Goal: Task Accomplishment & Management: Complete application form

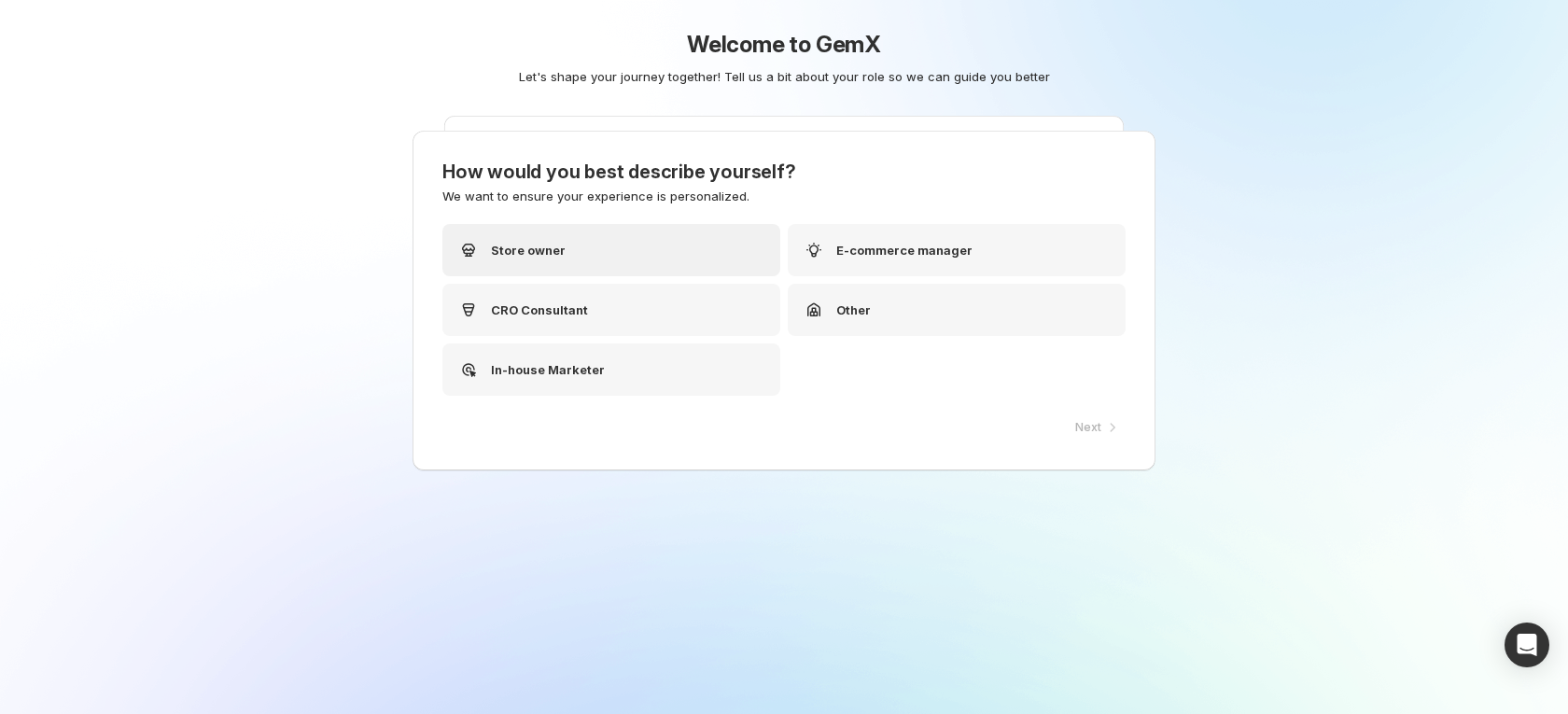
click at [633, 259] on div "Store owner" at bounding box center [611, 249] width 338 height 52
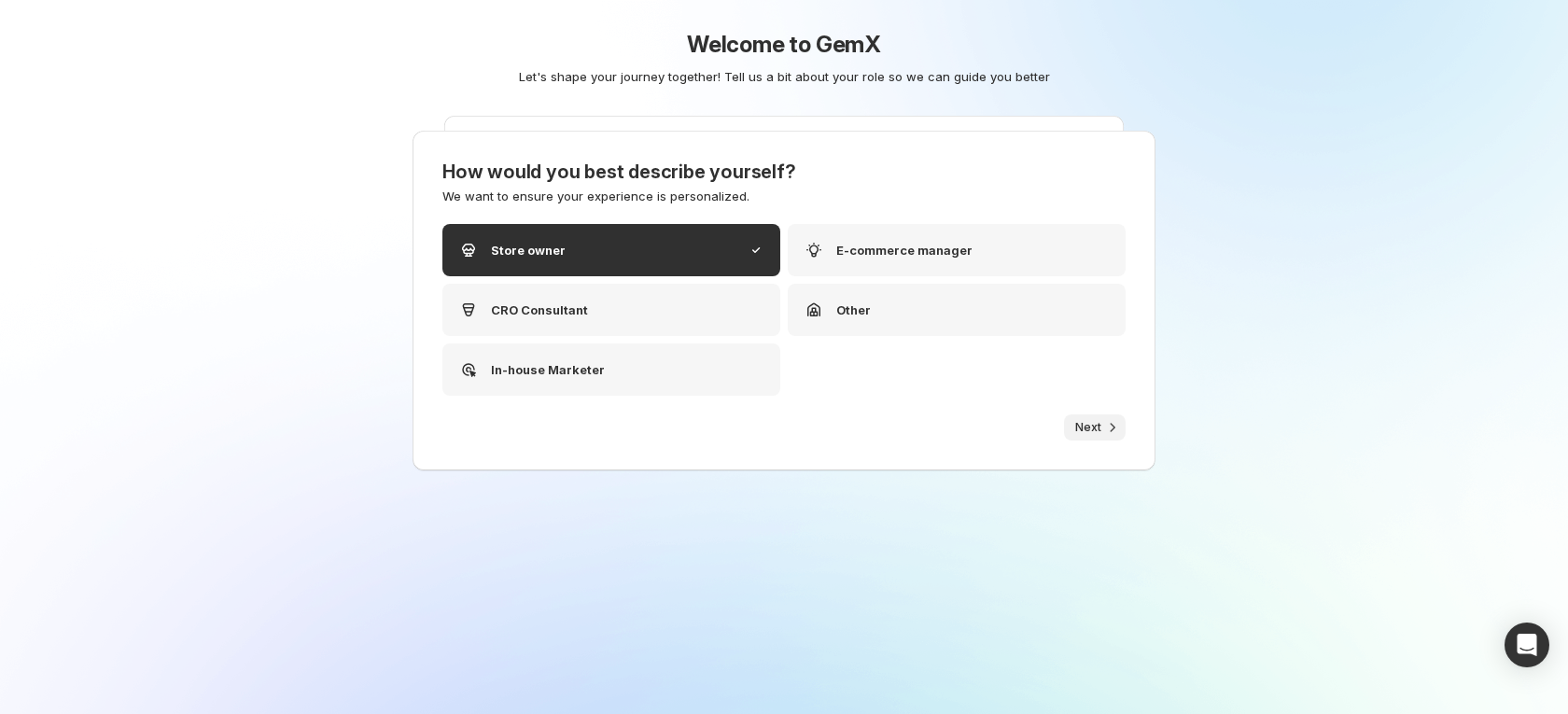
click at [1086, 416] on button "Next" at bounding box center [1094, 428] width 62 height 26
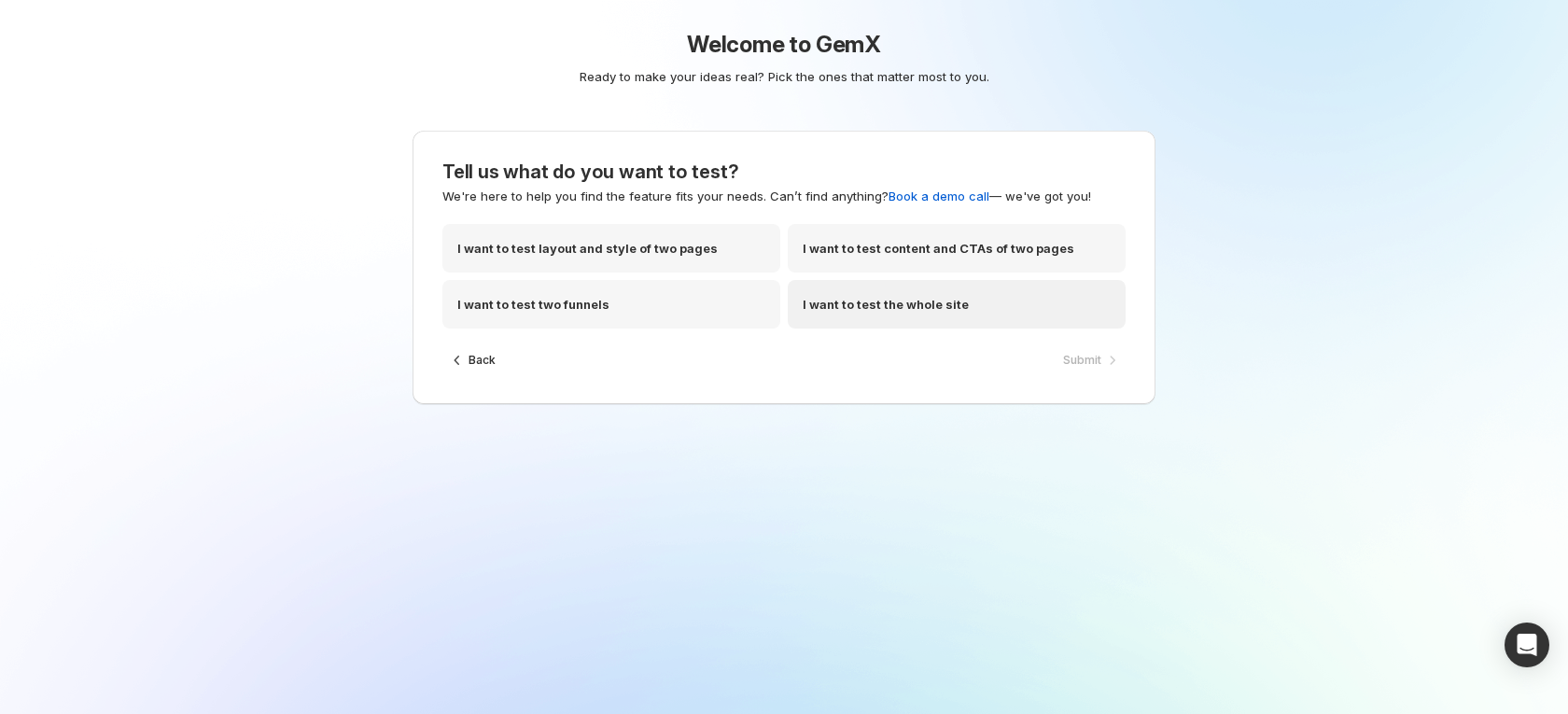
click at [966, 314] on div "I want to test the whole site" at bounding box center [956, 304] width 338 height 48
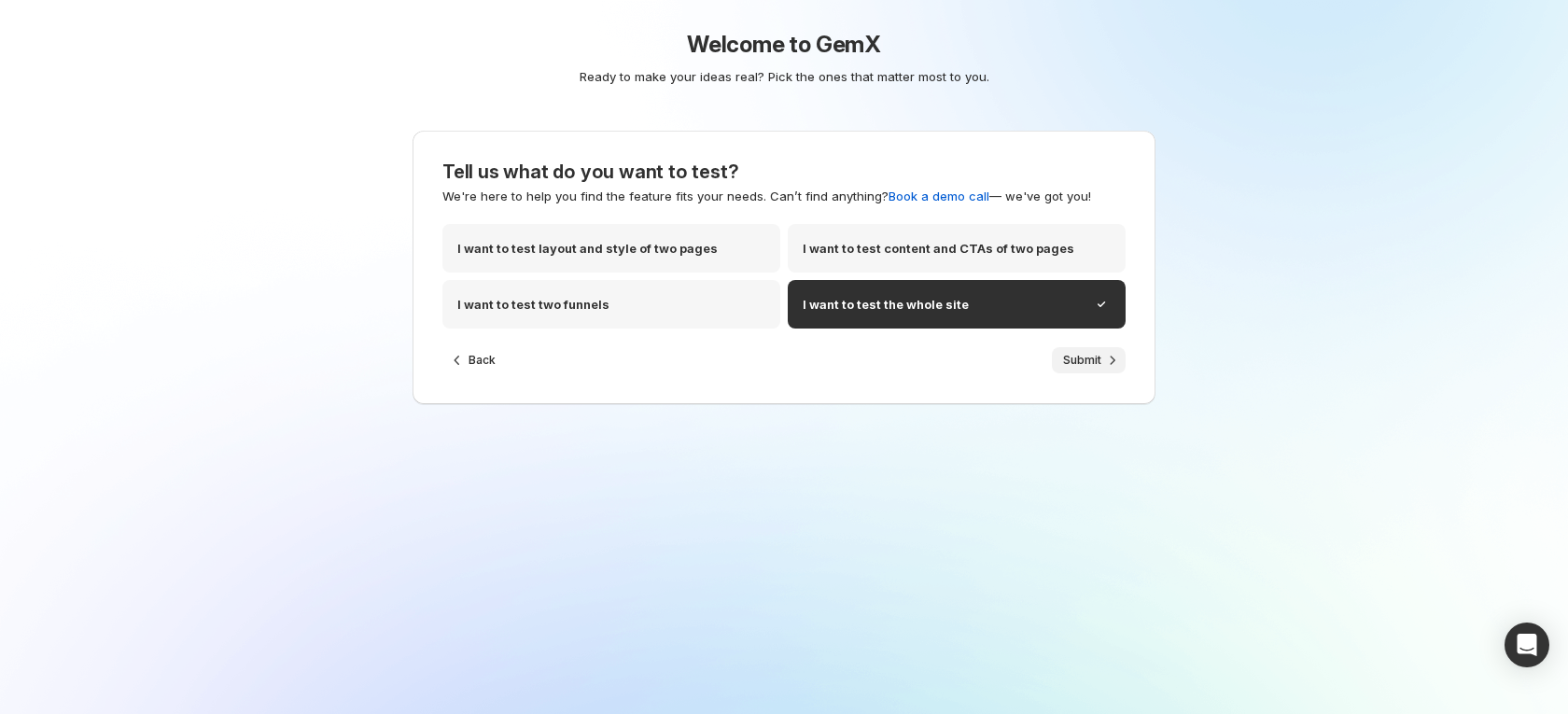
click at [1087, 362] on span "Submit" at bounding box center [1082, 360] width 38 height 15
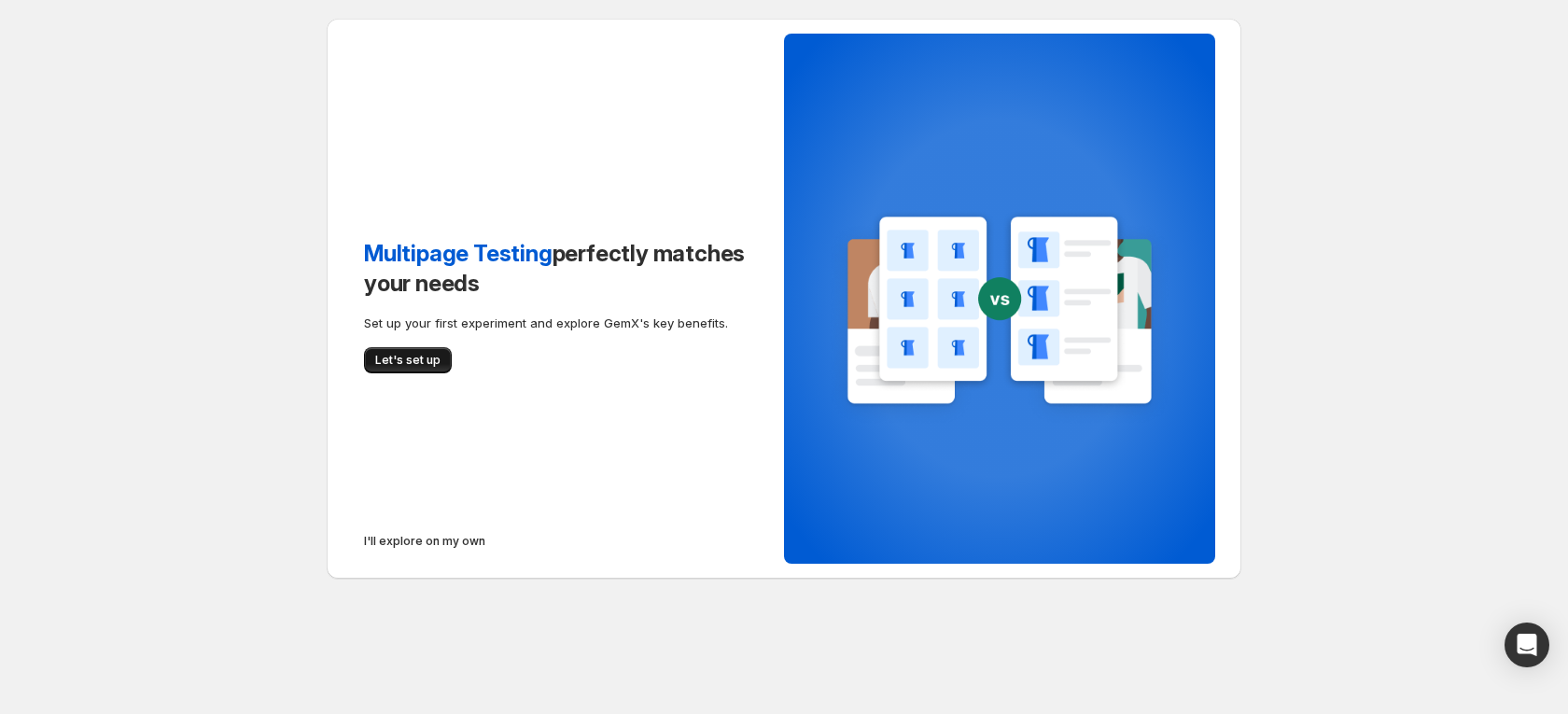
click at [395, 364] on span "Let's set up" at bounding box center [408, 360] width 66 height 15
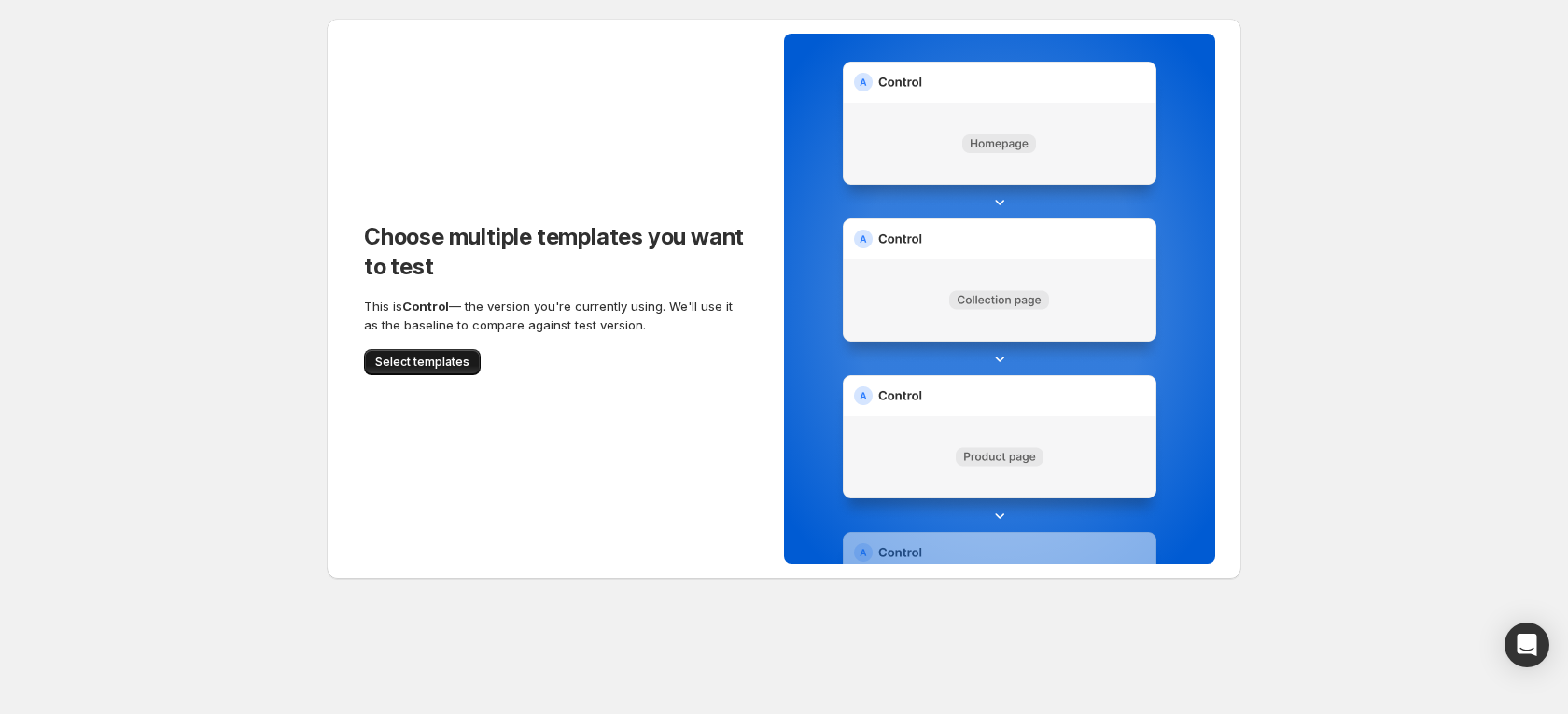
click at [406, 361] on span "Select templates" at bounding box center [423, 362] width 94 height 15
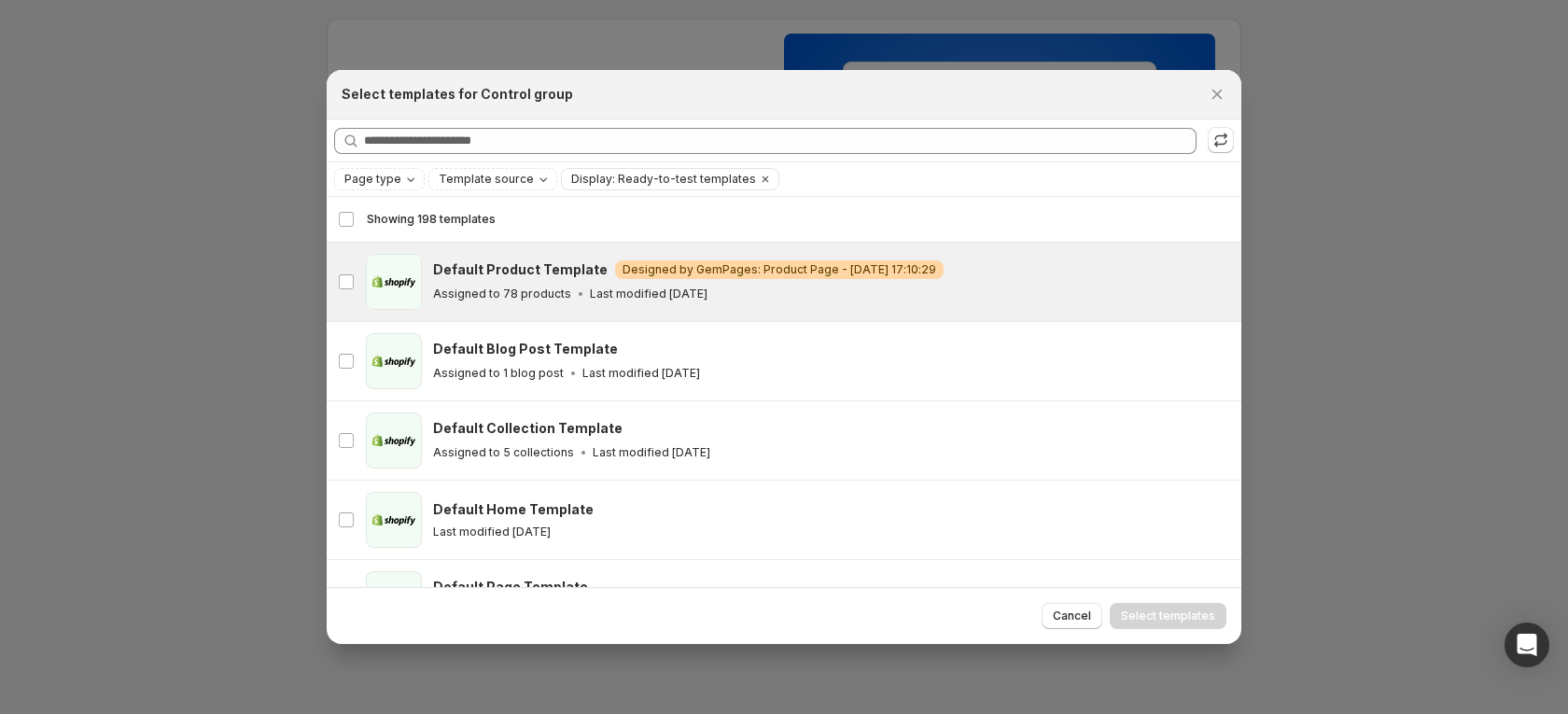
click at [576, 279] on h3 "Default Product Template" at bounding box center [521, 270] width 175 height 19
click at [1133, 609] on span "Select templates" at bounding box center [1168, 616] width 94 height 15
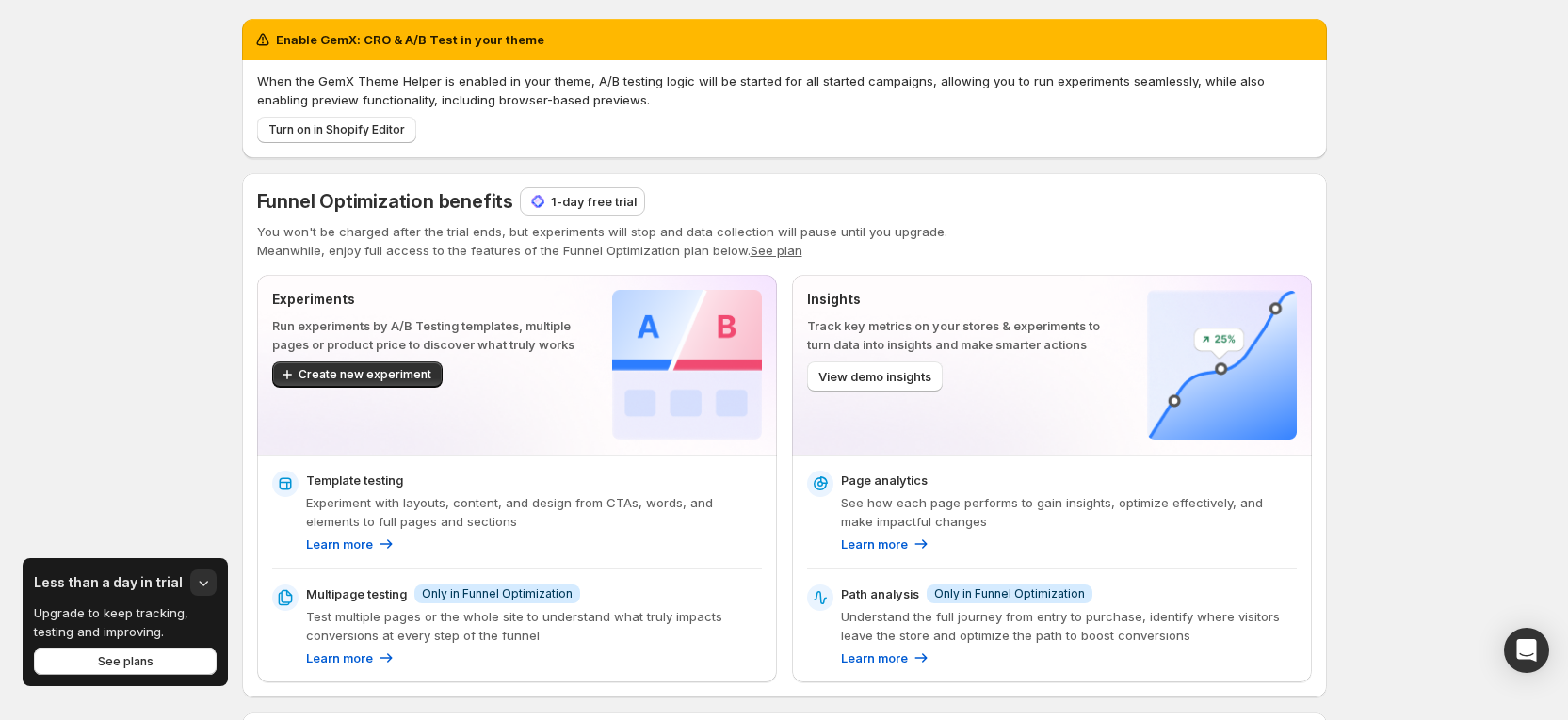
click at [608, 202] on p "1-day free trial" at bounding box center [594, 201] width 86 height 19
click at [580, 202] on p "1-day free trial" at bounding box center [594, 201] width 86 height 19
click at [581, 214] on div "1-day free trial" at bounding box center [582, 201] width 124 height 27
click at [567, 208] on p "1-day free trial" at bounding box center [594, 201] width 86 height 19
click at [591, 201] on p "1-day free trial" at bounding box center [594, 201] width 86 height 19
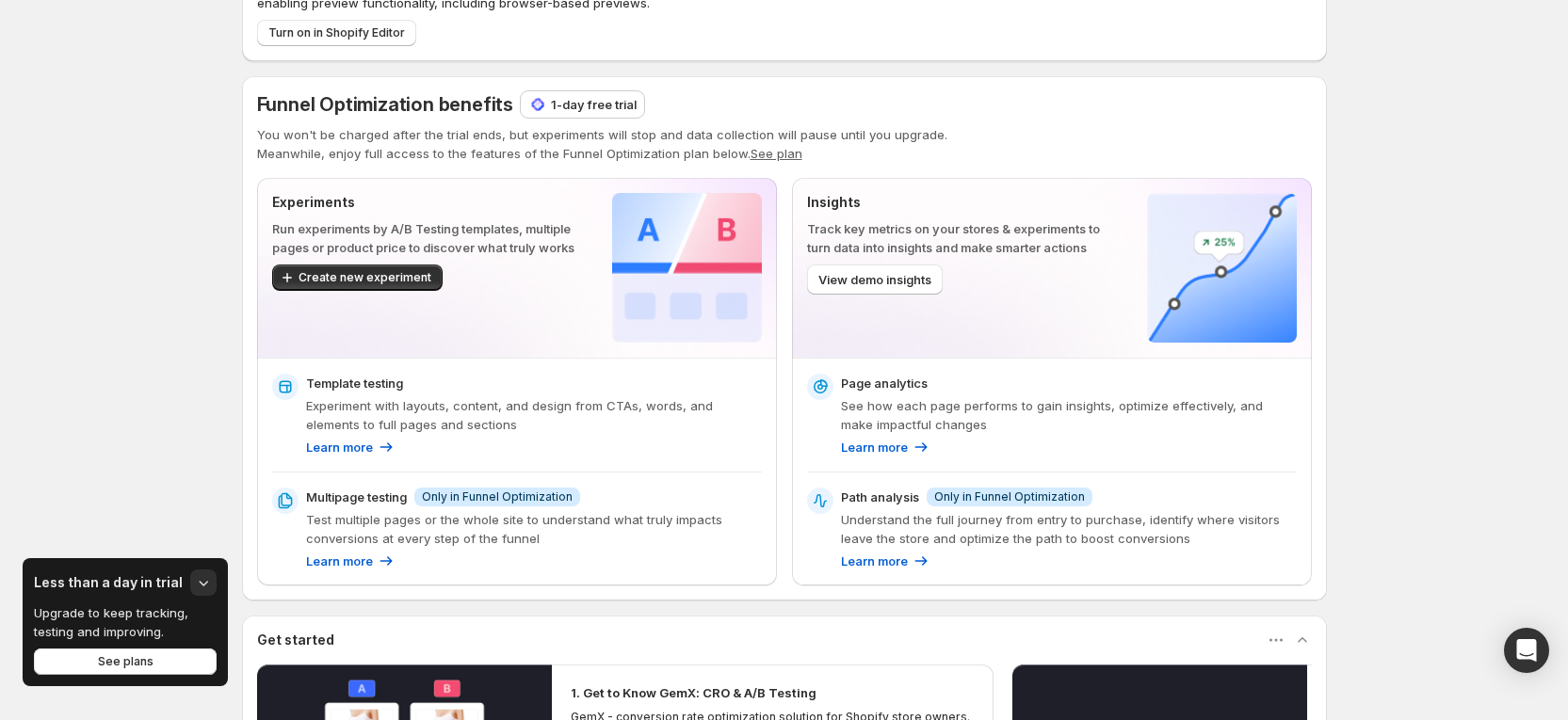
scroll to position [141, 0]
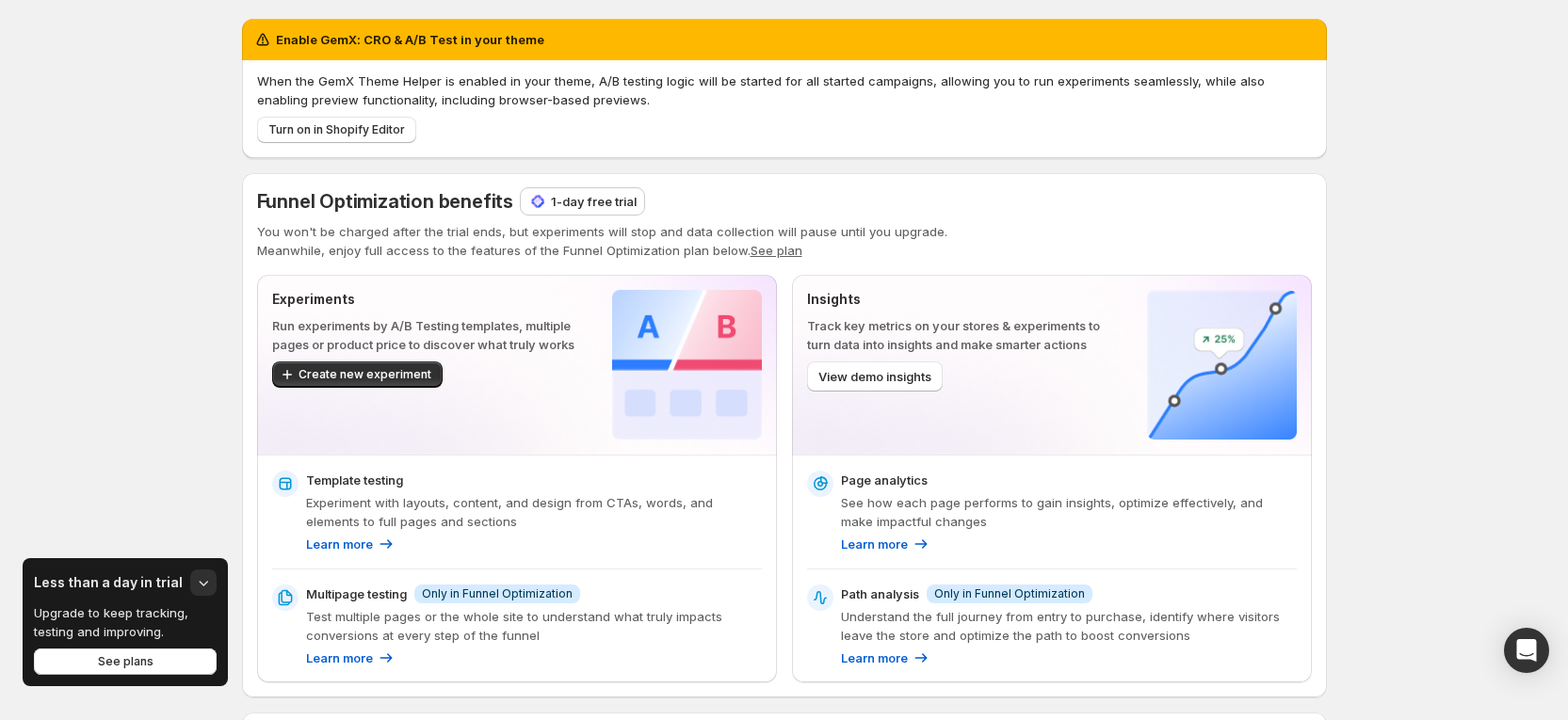
click at [585, 195] on p "1-day free trial" at bounding box center [594, 201] width 86 height 19
click at [600, 198] on p "1-day free trial" at bounding box center [594, 201] width 86 height 19
click at [588, 202] on p "1-day free trial" at bounding box center [594, 201] width 86 height 19
click at [603, 209] on p "1-day free trial" at bounding box center [594, 201] width 86 height 19
click at [573, 188] on div "1-day free trial" at bounding box center [582, 201] width 124 height 27
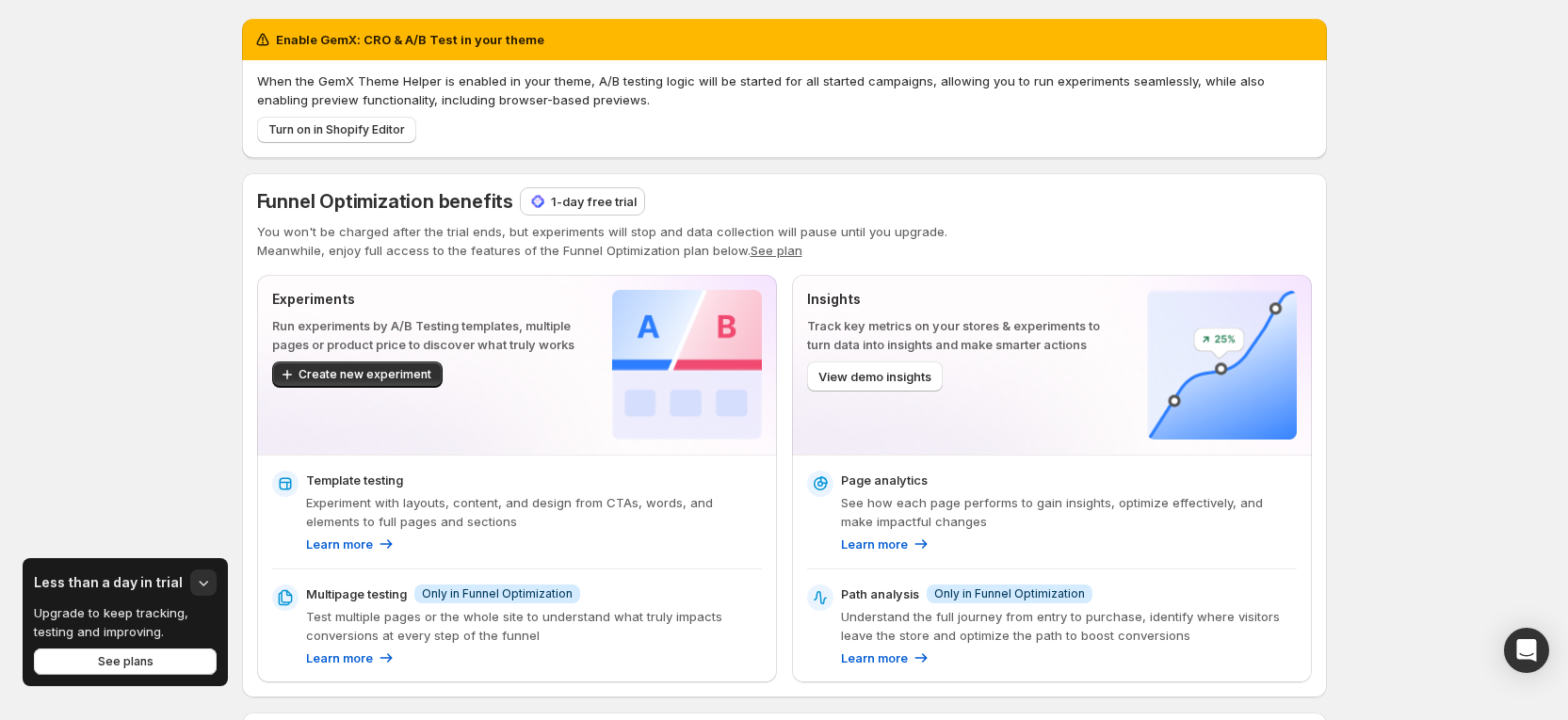
click at [572, 197] on p "1-day free trial" at bounding box center [594, 201] width 86 height 19
click at [606, 199] on p "1-day free trial" at bounding box center [594, 201] width 86 height 19
click at [573, 197] on p "1-day free trial" at bounding box center [594, 201] width 86 height 19
click at [563, 206] on p "1-day free trial" at bounding box center [594, 201] width 86 height 19
click at [561, 205] on p "1-day free trial" at bounding box center [594, 201] width 86 height 19
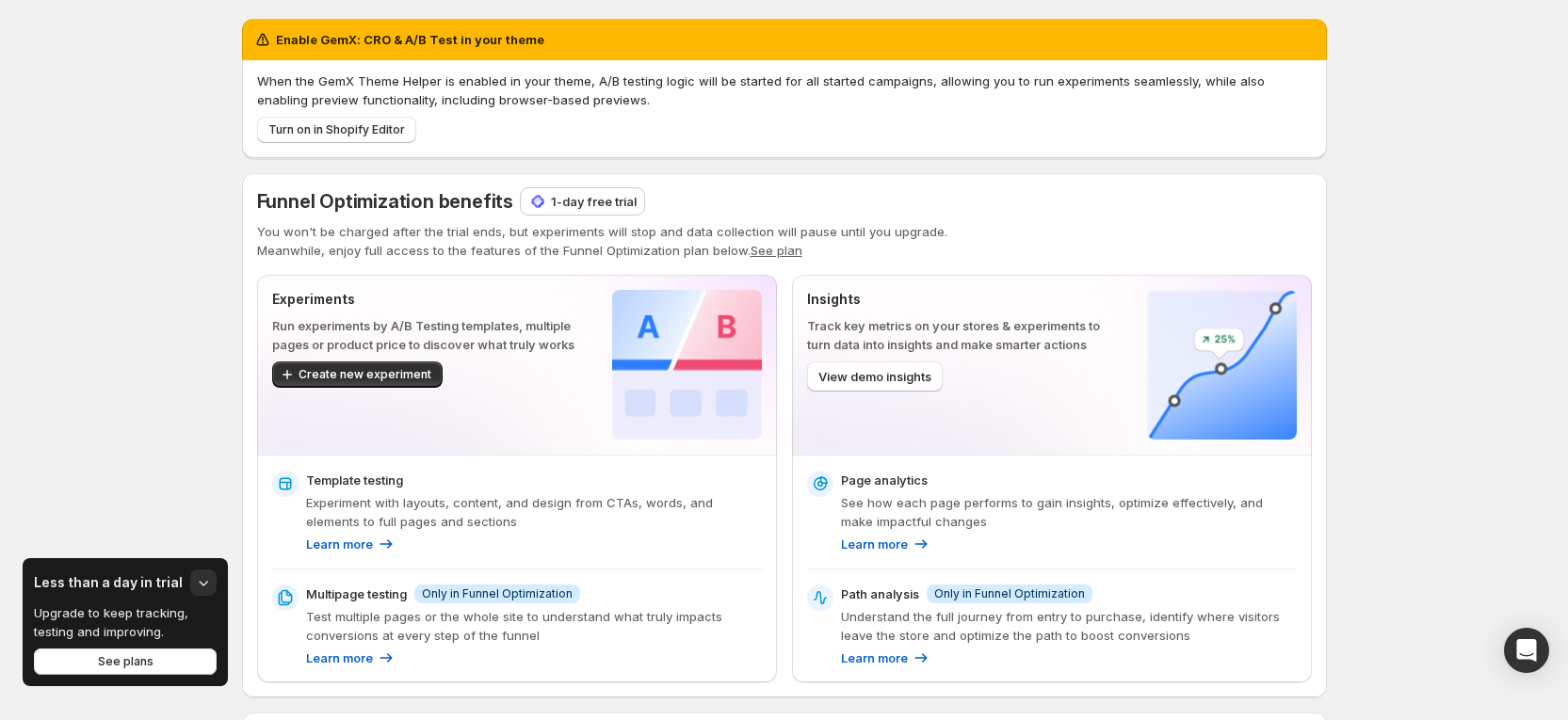
click at [616, 202] on p "1-day free trial" at bounding box center [594, 201] width 86 height 19
click at [568, 195] on p "1-day free trial" at bounding box center [594, 201] width 86 height 19
click at [593, 200] on p "1-day free trial" at bounding box center [594, 201] width 86 height 19
click at [605, 206] on p "1-day free trial" at bounding box center [594, 201] width 86 height 19
click at [560, 199] on p "1-day free trial" at bounding box center [594, 201] width 86 height 19
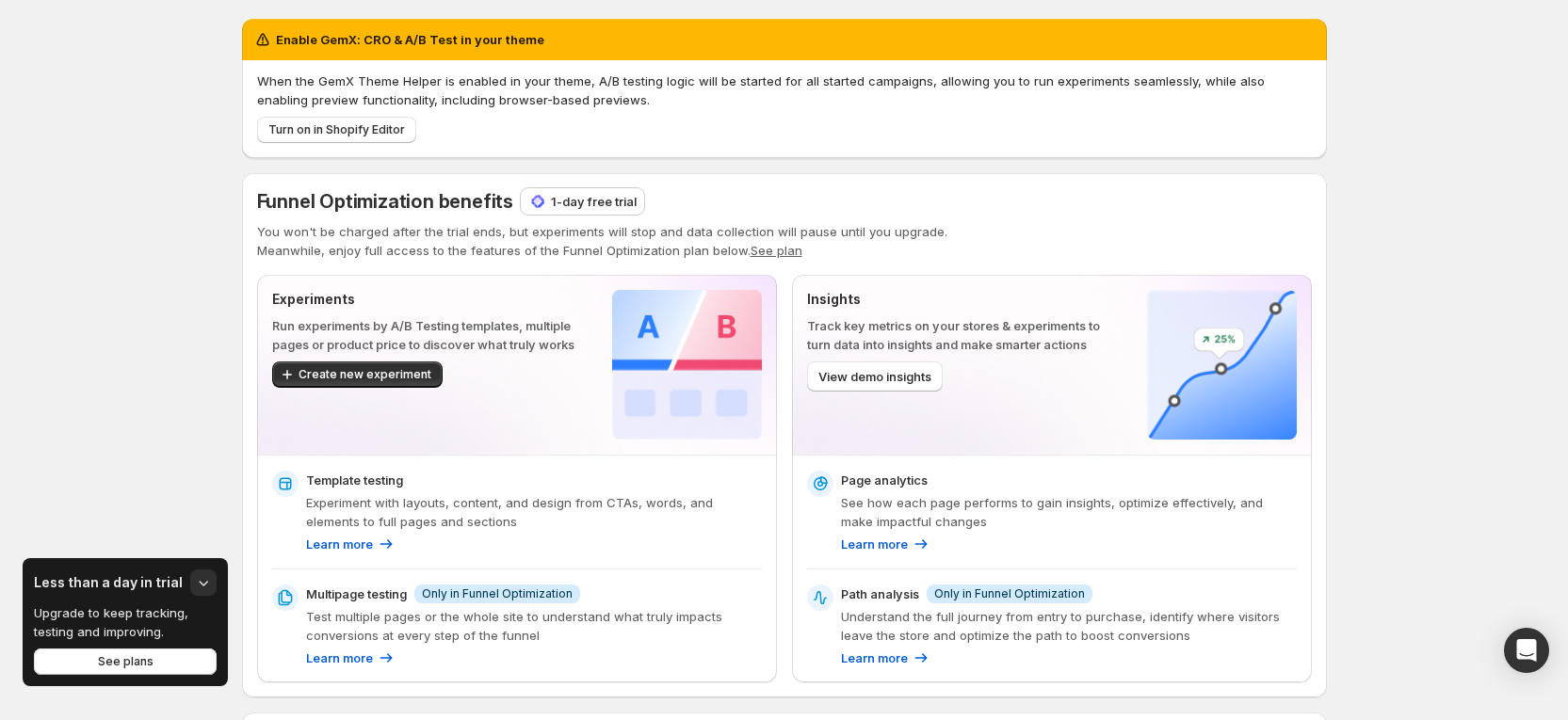
click at [587, 195] on p "1-day free trial" at bounding box center [594, 201] width 86 height 19
